Goal: Find specific page/section: Find specific page/section

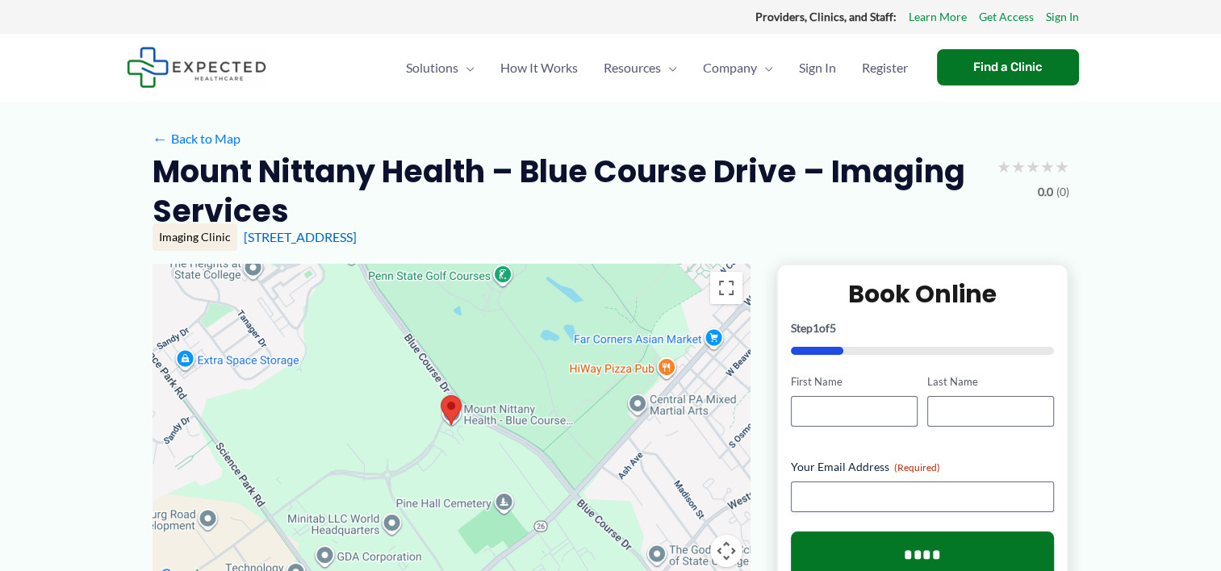
click at [489, 416] on div at bounding box center [451, 425] width 598 height 323
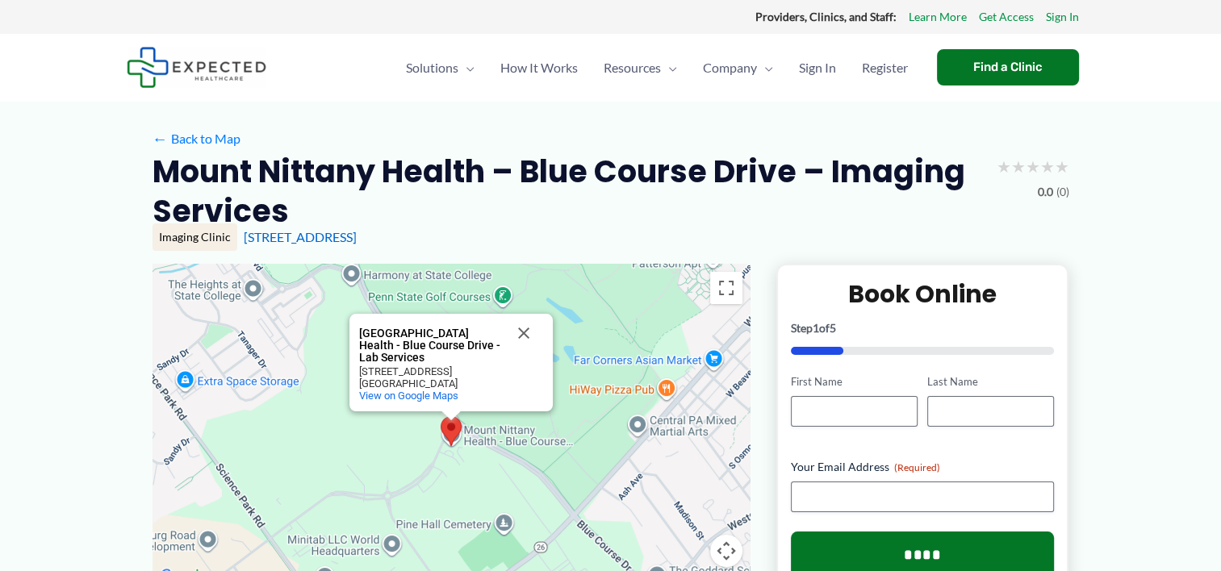
click at [372, 366] on div "[STREET_ADDRESS]" at bounding box center [431, 372] width 145 height 12
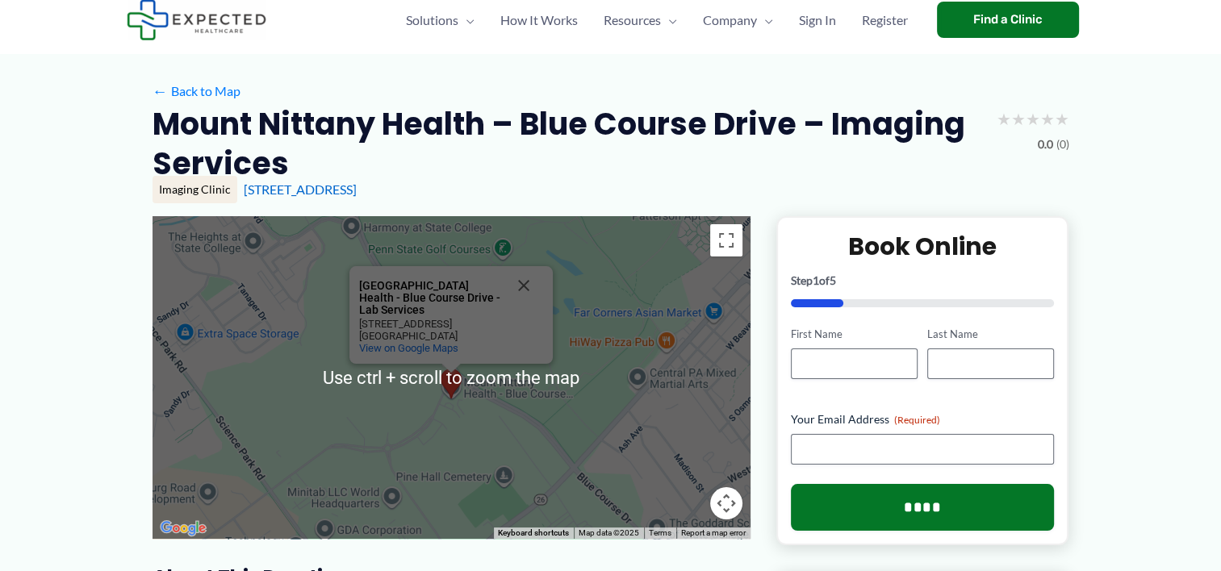
scroll to position [48, 0]
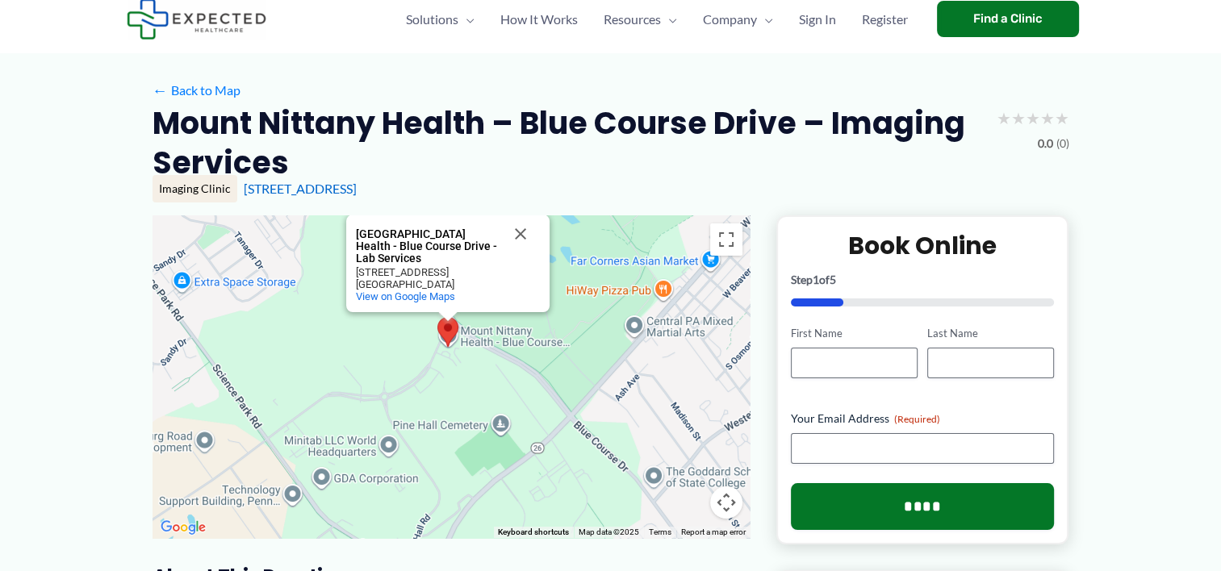
drag, startPoint x: 431, startPoint y: 416, endPoint x: 428, endPoint y: 357, distance: 58.2
click at [428, 357] on div "[GEOGRAPHIC_DATA] Health - Blue Course Drive - Lab Services [GEOGRAPHIC_DATA] H…" at bounding box center [451, 376] width 598 height 323
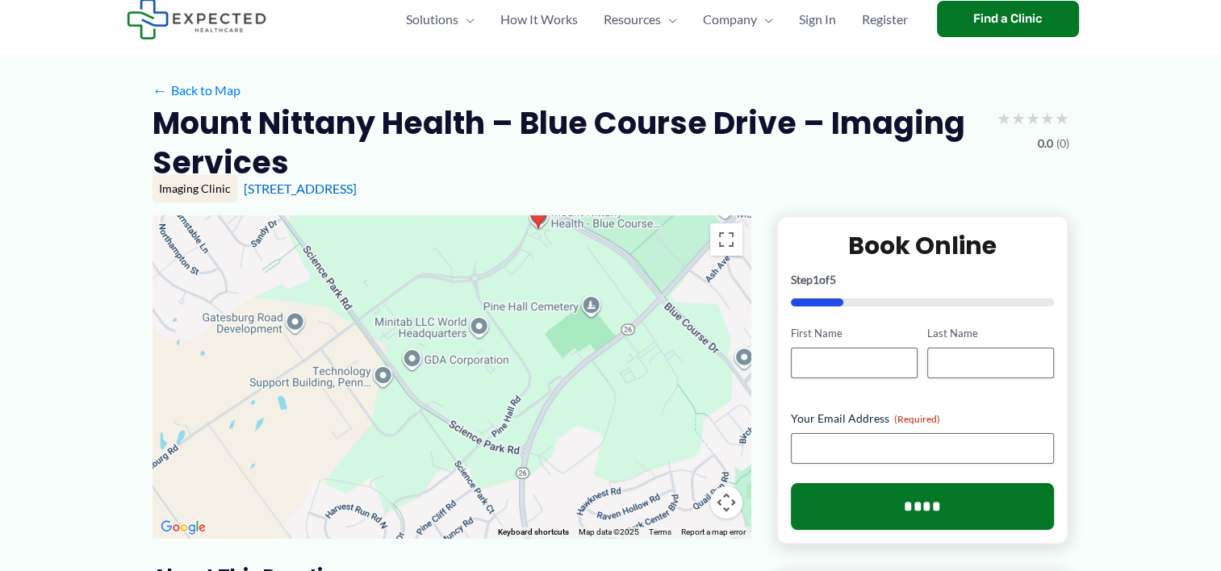
drag, startPoint x: 313, startPoint y: 351, endPoint x: 395, endPoint y: 159, distance: 208.6
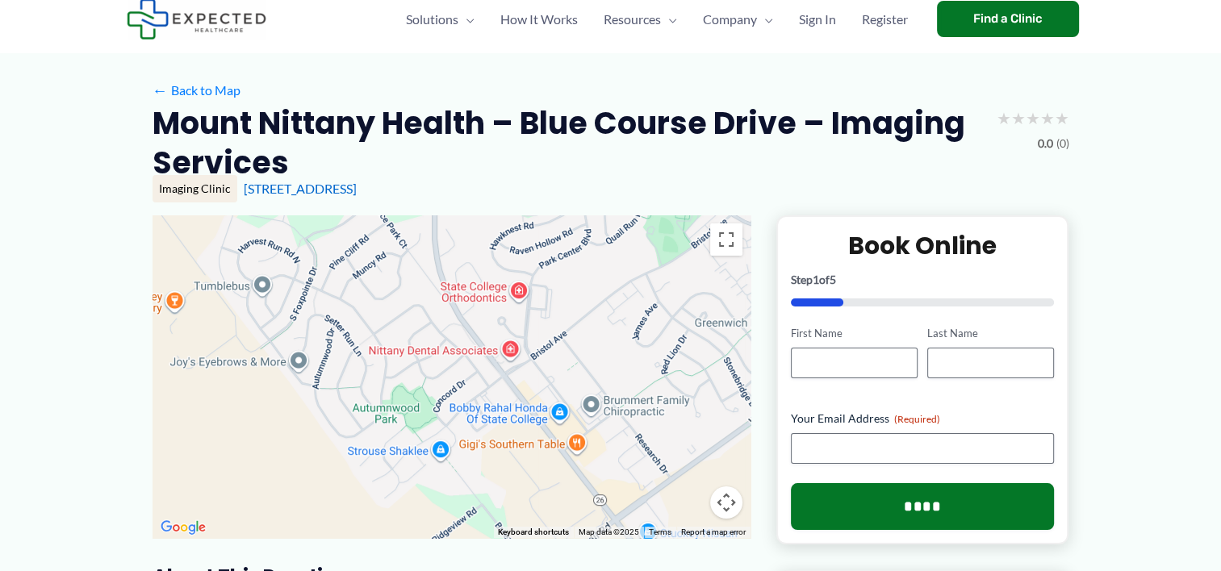
drag, startPoint x: 497, startPoint y: 420, endPoint x: 420, endPoint y: 219, distance: 215.3
click at [420, 219] on div "[GEOGRAPHIC_DATA] Health - Blue Course Drive - Lab Services [GEOGRAPHIC_DATA] H…" at bounding box center [451, 376] width 598 height 323
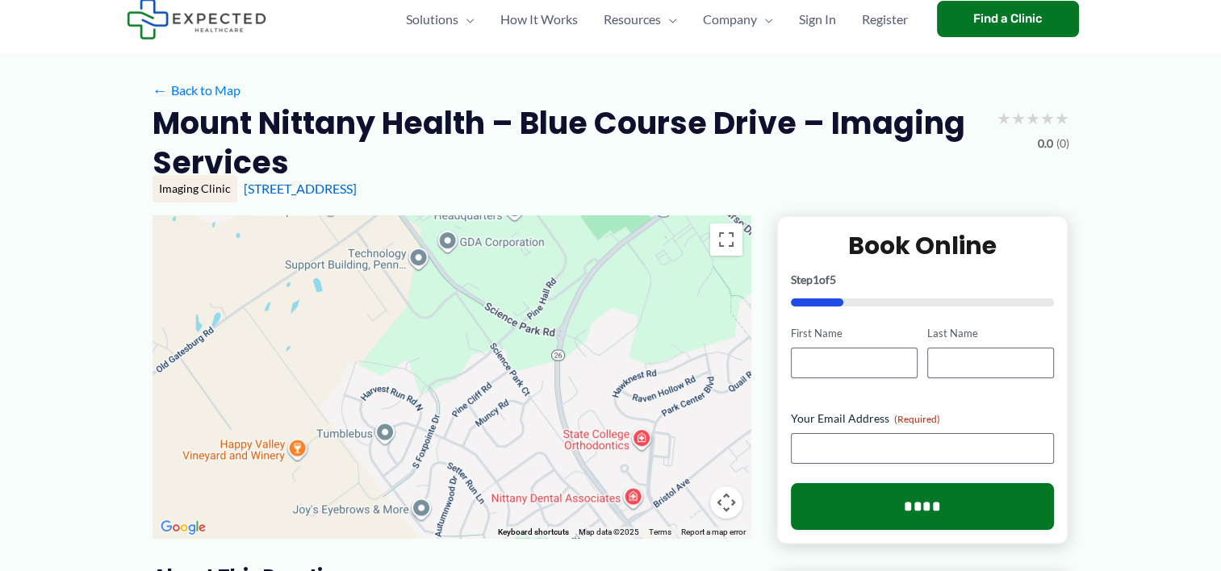
drag, startPoint x: 393, startPoint y: 324, endPoint x: 519, endPoint y: 512, distance: 226.2
click at [519, 512] on div "[GEOGRAPHIC_DATA] Health - Blue Course Drive - Lab Services [GEOGRAPHIC_DATA] H…" at bounding box center [451, 376] width 598 height 323
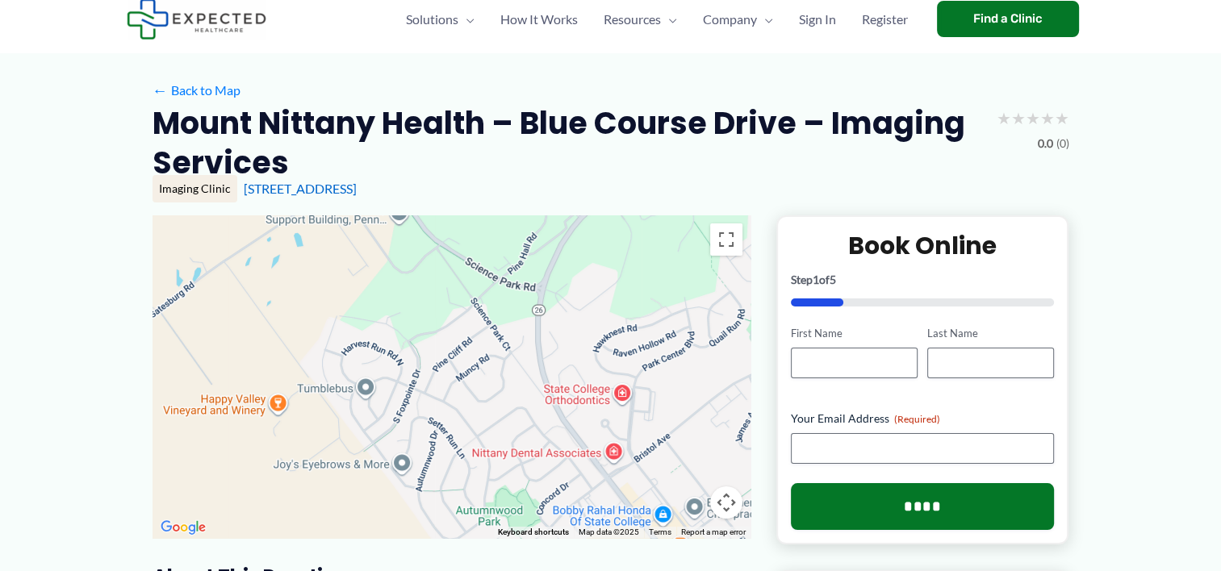
drag, startPoint x: 406, startPoint y: 336, endPoint x: 386, endPoint y: 287, distance: 52.1
click at [386, 287] on div "[GEOGRAPHIC_DATA] Health - Blue Course Drive - Lab Services [GEOGRAPHIC_DATA] H…" at bounding box center [451, 376] width 598 height 323
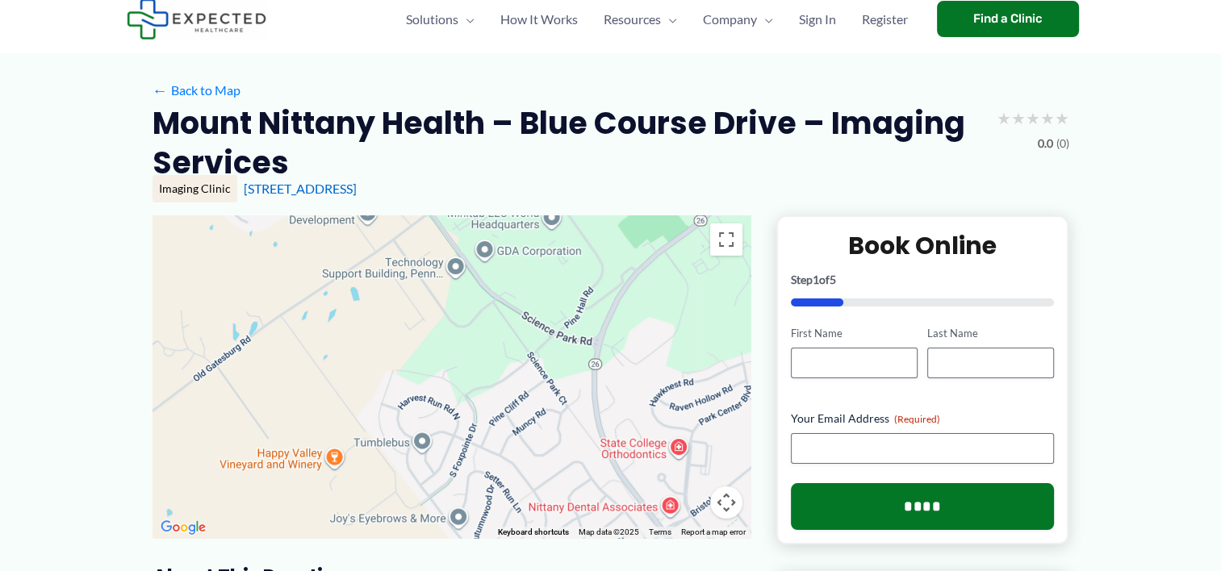
drag, startPoint x: 510, startPoint y: 403, endPoint x: 566, endPoint y: 455, distance: 76.5
click at [566, 455] on div "[GEOGRAPHIC_DATA] Health - Blue Course Drive - Lab Services [GEOGRAPHIC_DATA] H…" at bounding box center [451, 376] width 598 height 323
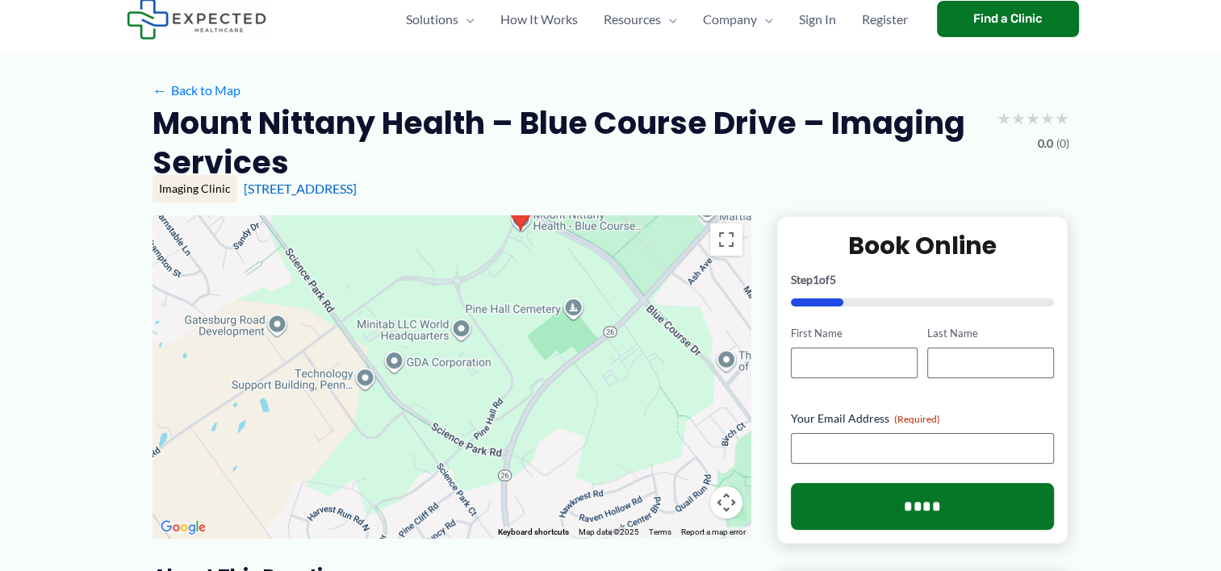
drag, startPoint x: 467, startPoint y: 339, endPoint x: 374, endPoint y: 453, distance: 147.3
click at [374, 453] on div "[GEOGRAPHIC_DATA] Health - Blue Course Drive - Lab Services [GEOGRAPHIC_DATA] H…" at bounding box center [451, 376] width 598 height 323
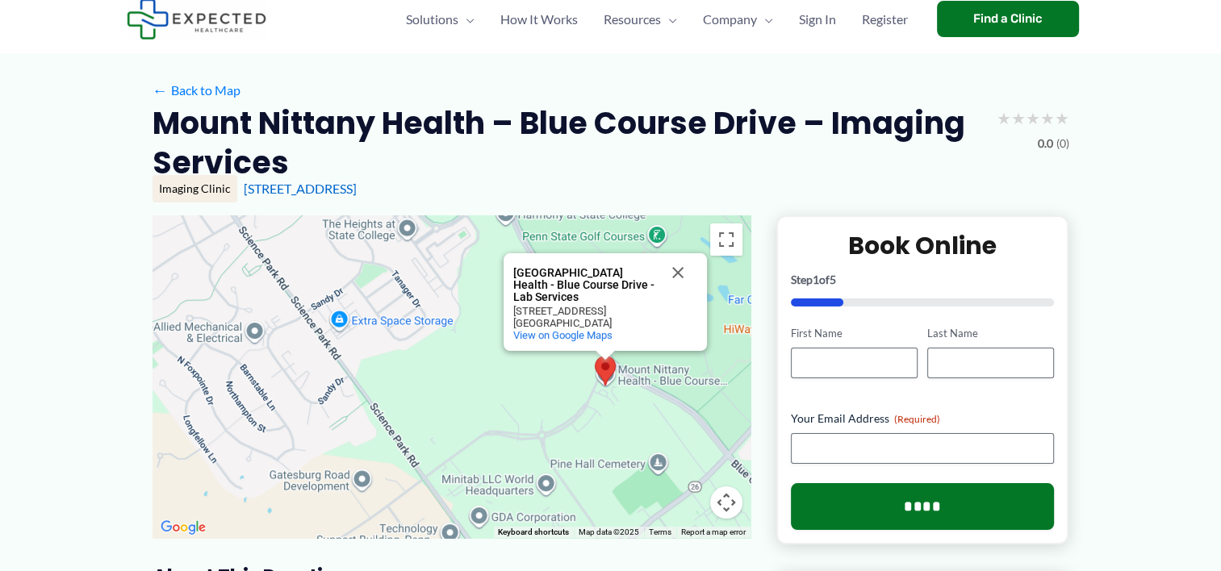
drag, startPoint x: 403, startPoint y: 350, endPoint x: 508, endPoint y: 539, distance: 216.4
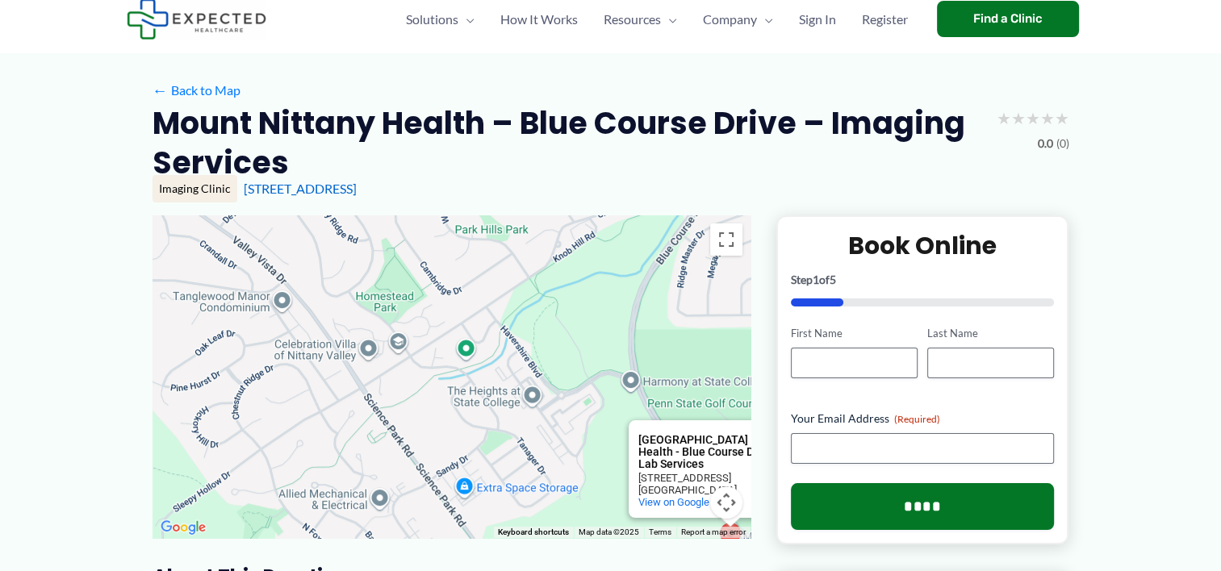
drag, startPoint x: 472, startPoint y: 413, endPoint x: 600, endPoint y: 580, distance: 210.6
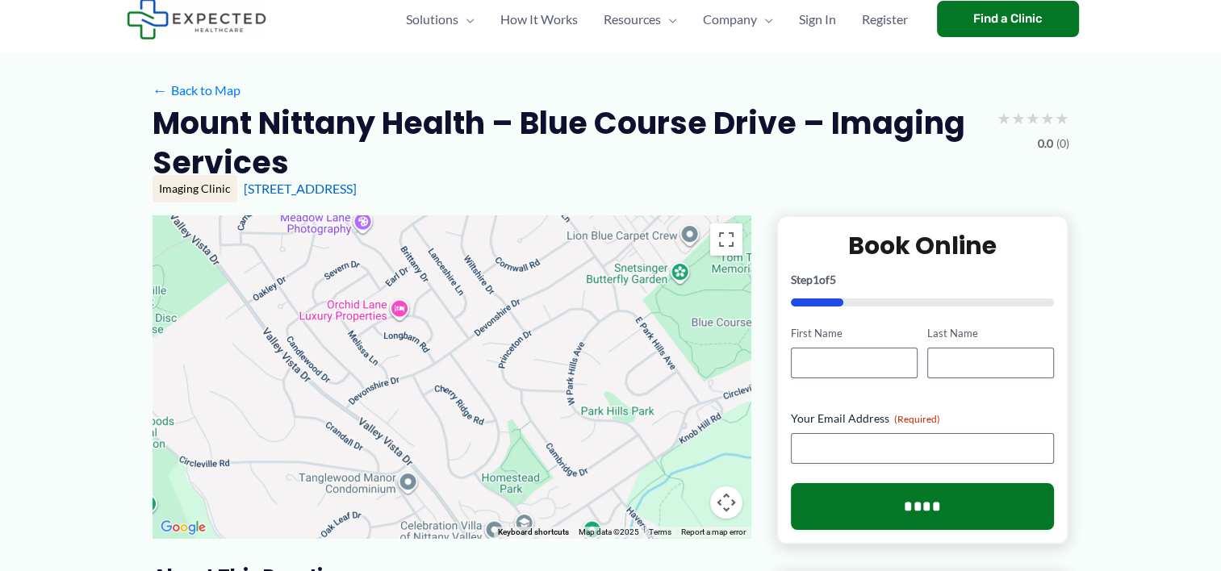
drag, startPoint x: 435, startPoint y: 371, endPoint x: 560, endPoint y: 565, distance: 230.5
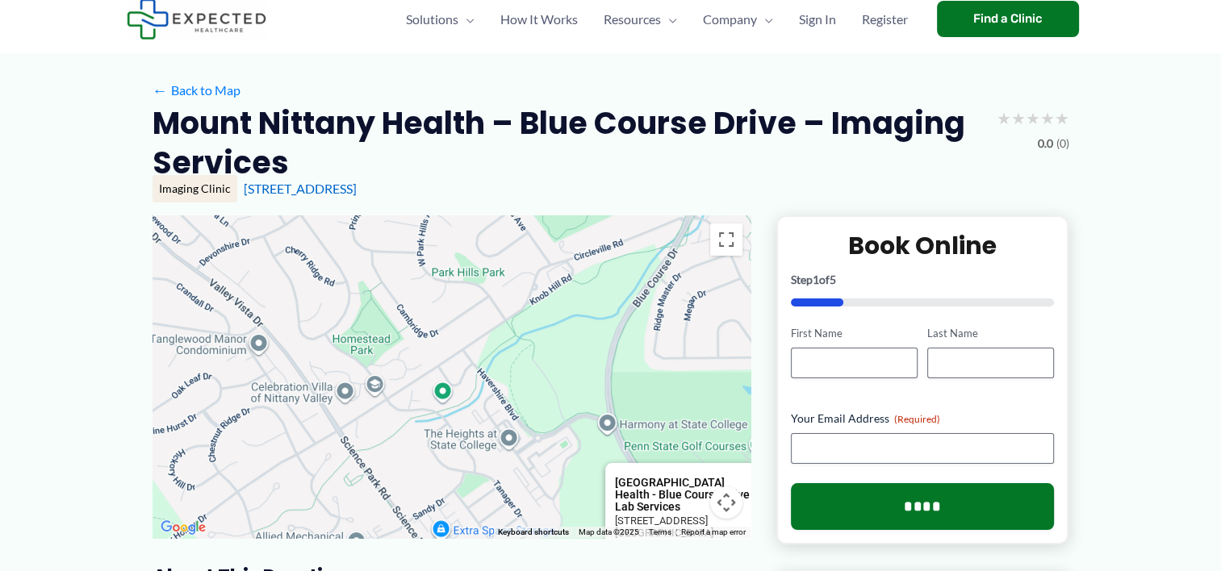
drag, startPoint x: 420, startPoint y: 398, endPoint x: 269, endPoint y: 259, distance: 204.4
click at [269, 259] on div "[GEOGRAPHIC_DATA] Health - Blue Course Drive - Lab Services [GEOGRAPHIC_DATA] H…" at bounding box center [451, 376] width 598 height 323
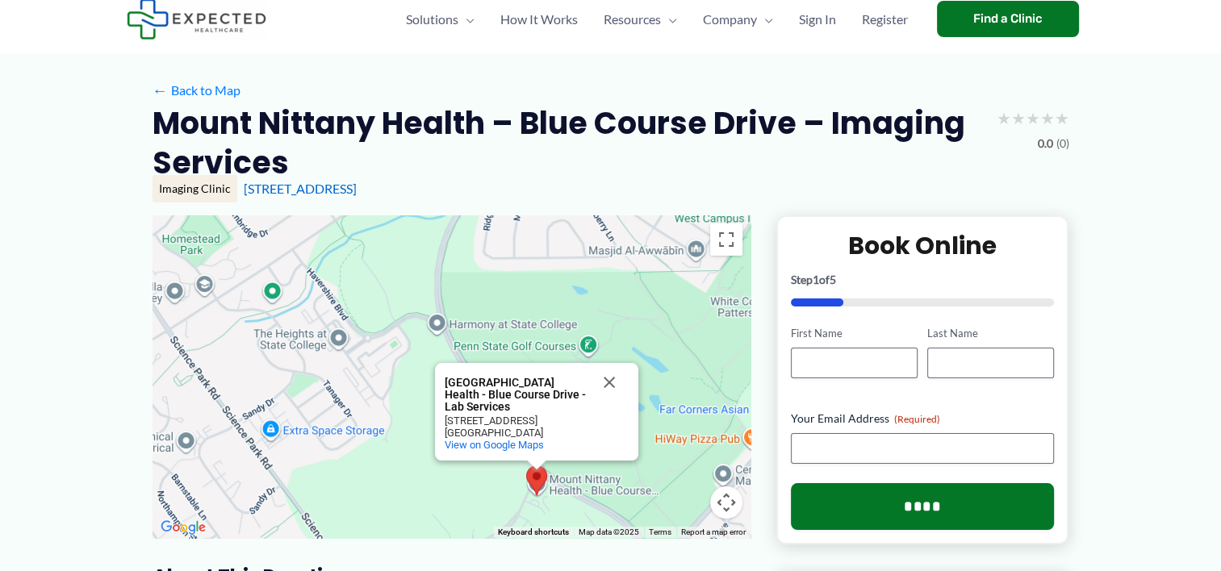
drag, startPoint x: 373, startPoint y: 365, endPoint x: 202, endPoint y: 266, distance: 197.4
click at [202, 266] on div "[GEOGRAPHIC_DATA] Health - Blue Course Drive - Lab Services [GEOGRAPHIC_DATA] H…" at bounding box center [451, 376] width 598 height 323
